Goal: Find specific page/section: Find specific page/section

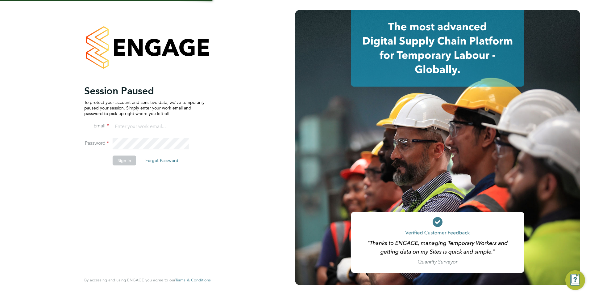
type input "[EMAIL_ADDRESS][DOMAIN_NAME]"
click at [122, 159] on button "Sign In" at bounding box center [124, 160] width 23 height 10
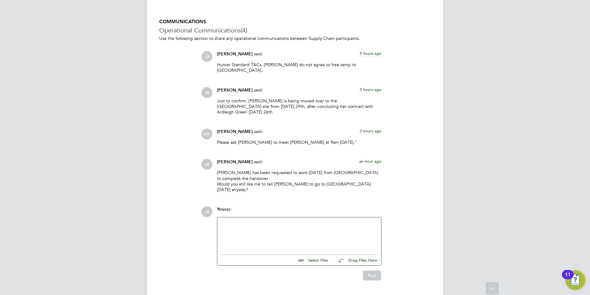
scroll to position [557, 0]
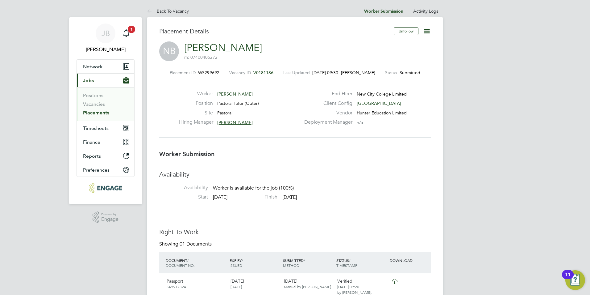
click at [183, 13] on link "Back To Vacancy" at bounding box center [168, 11] width 42 height 6
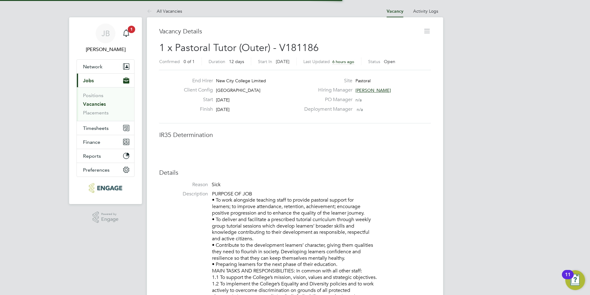
scroll to position [3, 3]
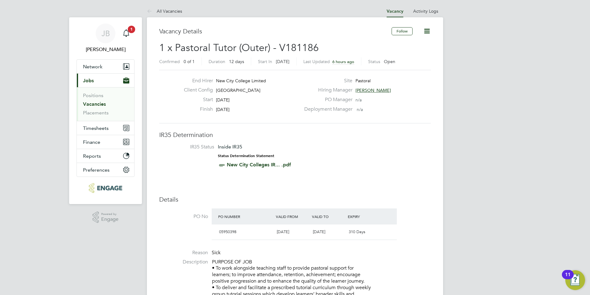
click at [427, 32] on icon at bounding box center [427, 31] width 8 height 8
click at [425, 35] on icon at bounding box center [427, 31] width 8 height 8
click at [426, 94] on div "Hiring Manager Emma Wood" at bounding box center [367, 92] width 133 height 10
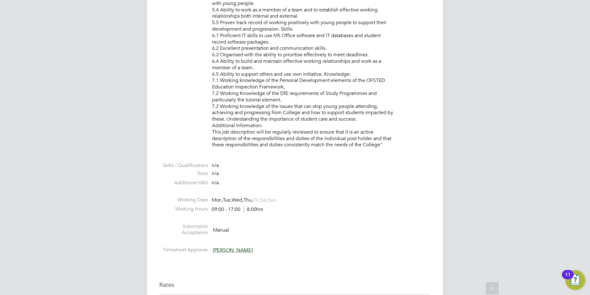
scroll to position [787, 0]
